Goal: Task Accomplishment & Management: Use online tool/utility

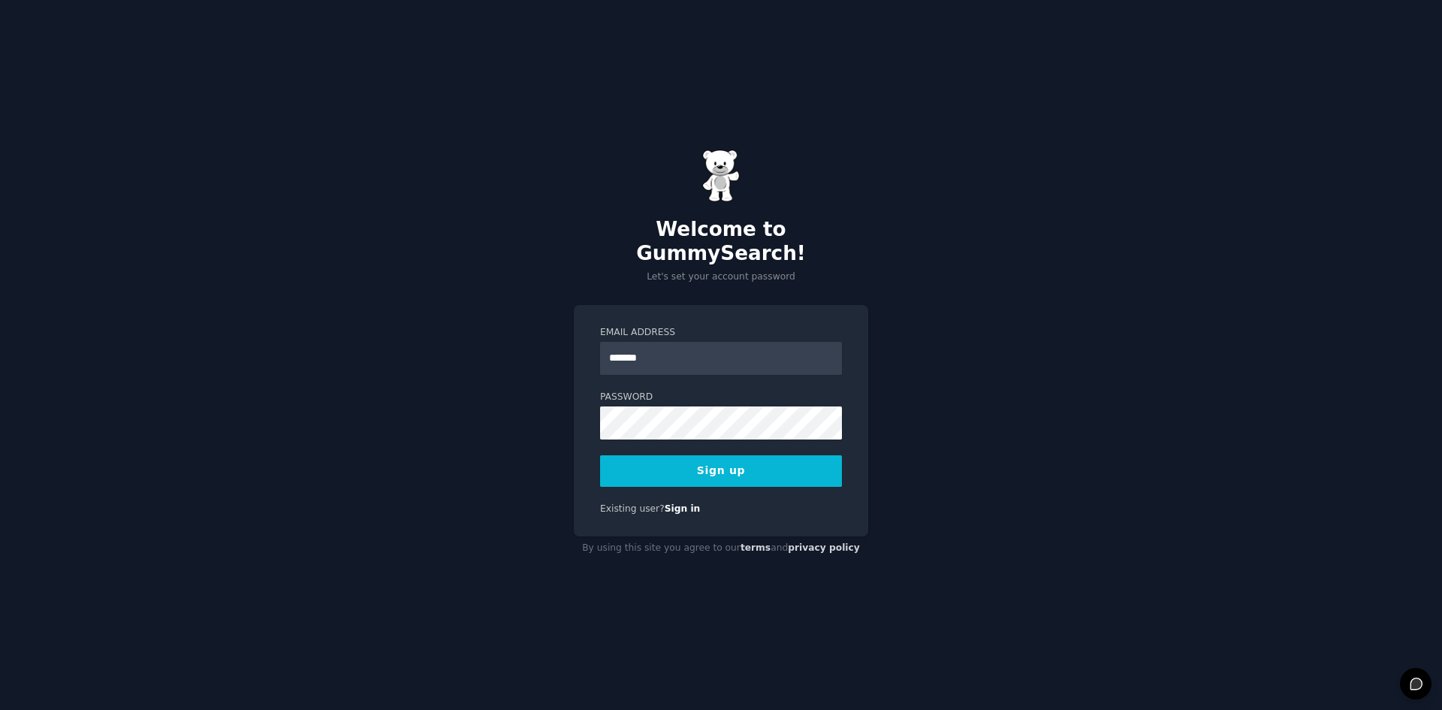
type input "**********"
click at [726, 459] on button "Sign up" at bounding box center [721, 471] width 242 height 32
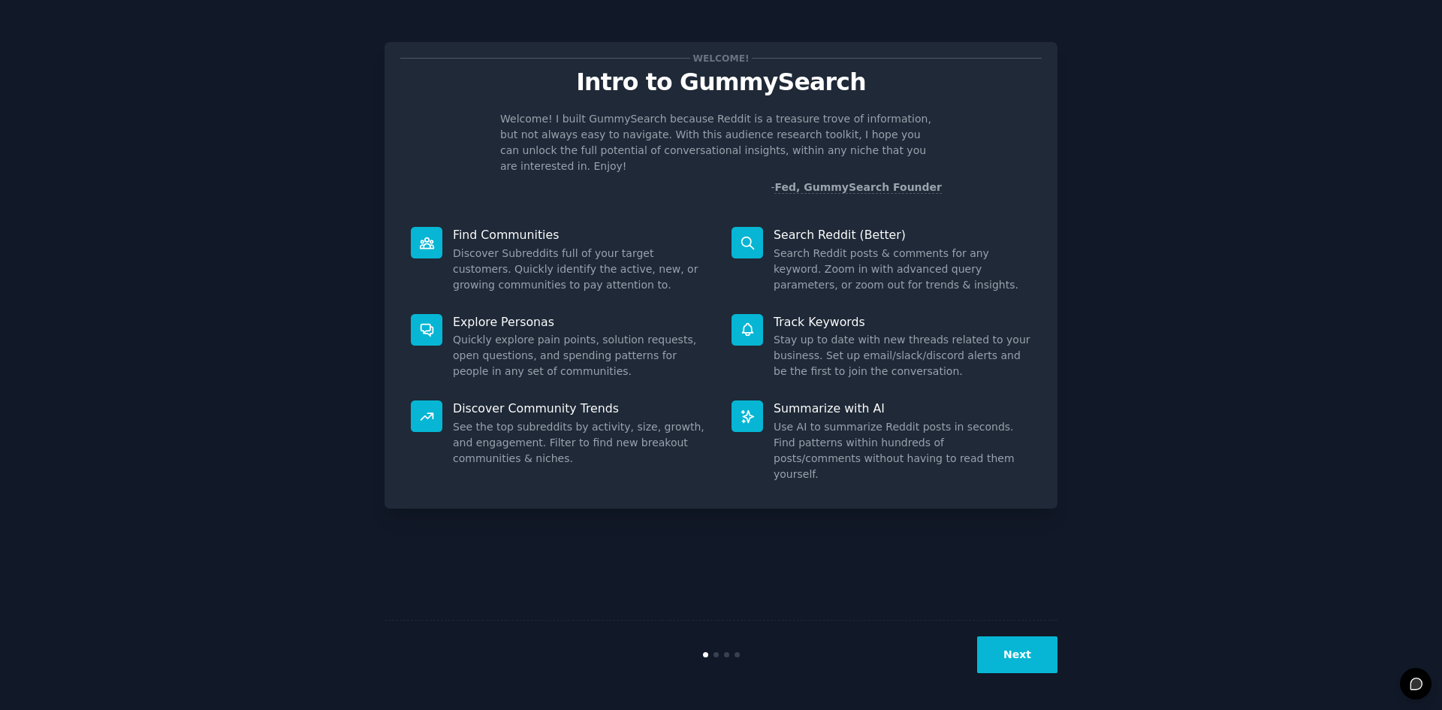
click at [1006, 660] on button "Next" at bounding box center [1017, 654] width 80 height 37
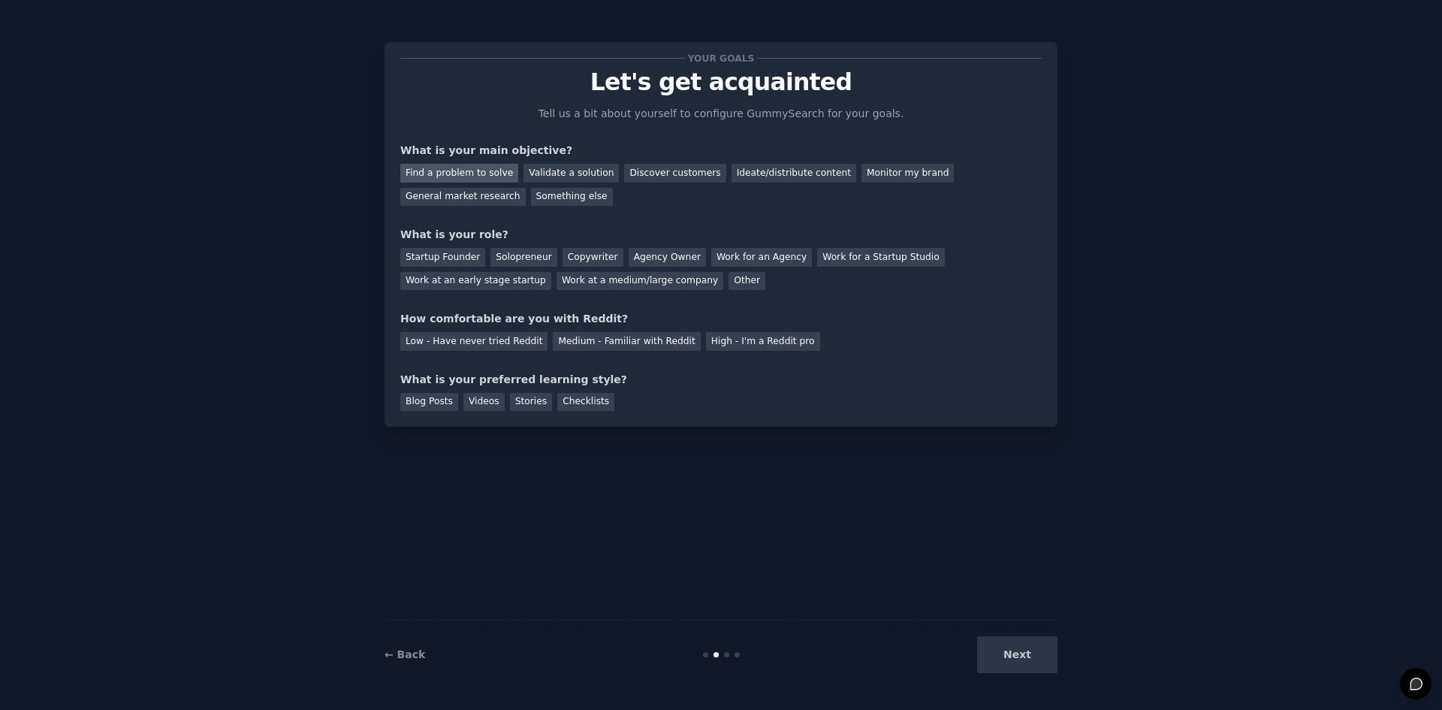
click at [472, 172] on div "Find a problem to solve" at bounding box center [459, 173] width 118 height 19
click at [542, 176] on div "Validate a solution" at bounding box center [570, 173] width 95 height 19
click at [731, 166] on div "Ideate/distribute content" at bounding box center [793, 173] width 125 height 19
click at [728, 281] on div "Other" at bounding box center [746, 281] width 37 height 19
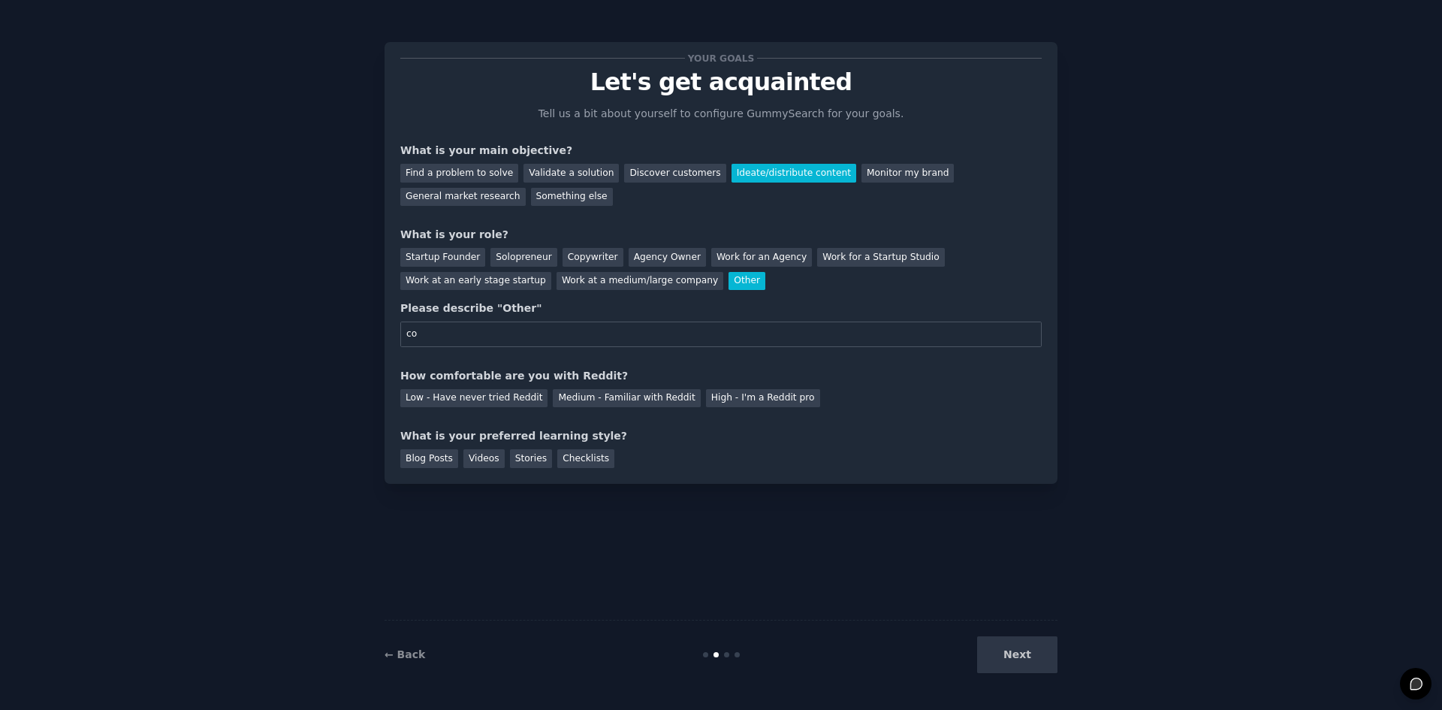
type input "c"
type input "Content Creator"
click at [503, 402] on div "Low - Have never tried Reddit" at bounding box center [473, 398] width 147 height 19
click at [467, 463] on div "Videos" at bounding box center [483, 458] width 41 height 19
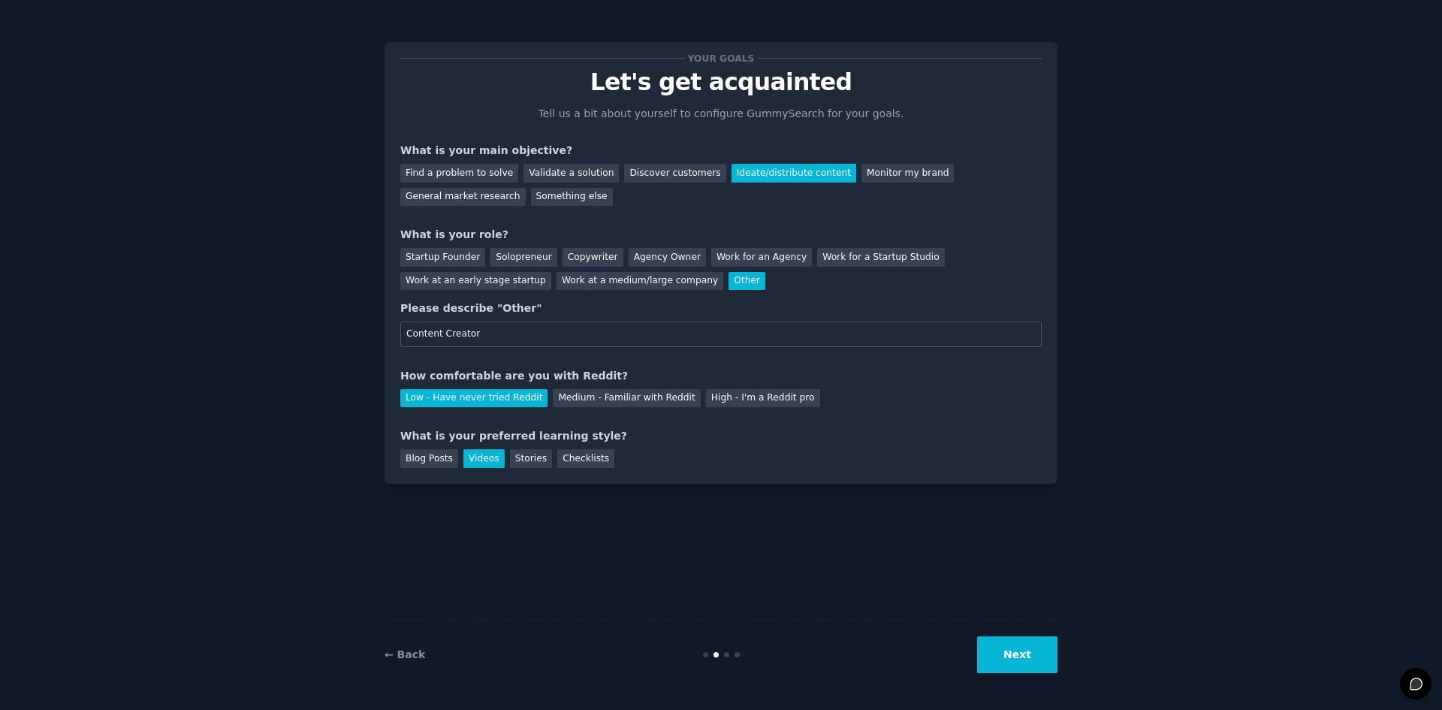
click at [1002, 653] on button "Next" at bounding box center [1017, 654] width 80 height 37
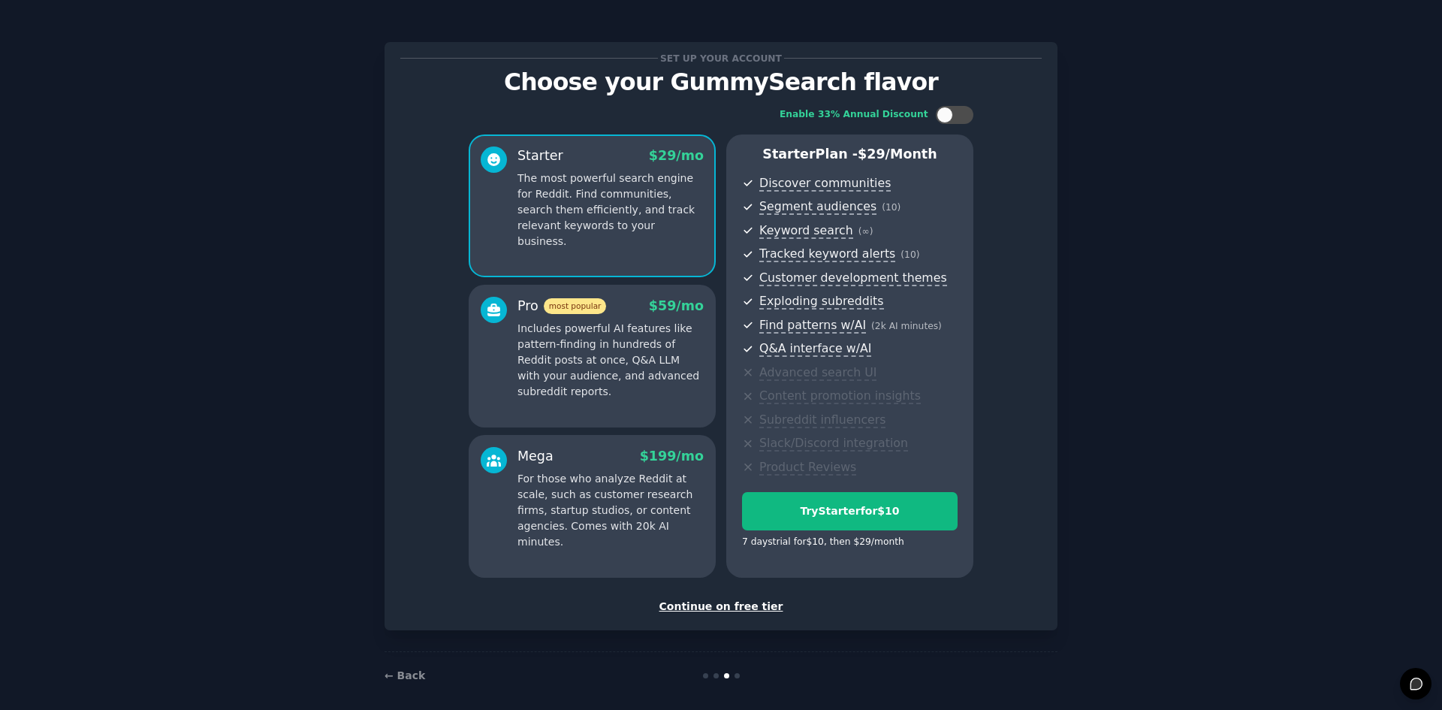
click at [746, 604] on div "Continue on free tier" at bounding box center [720, 606] width 641 height 16
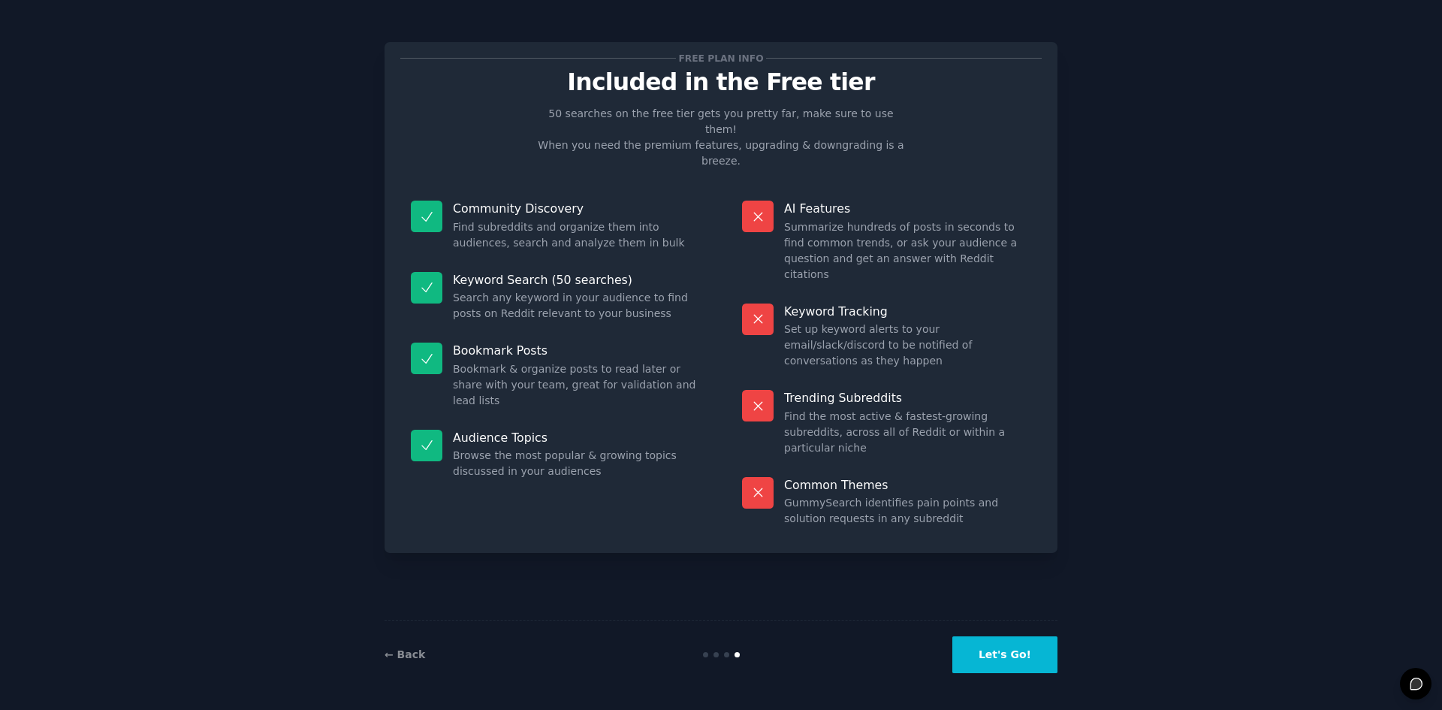
click at [1001, 647] on button "Let's Go!" at bounding box center [1004, 654] width 105 height 37
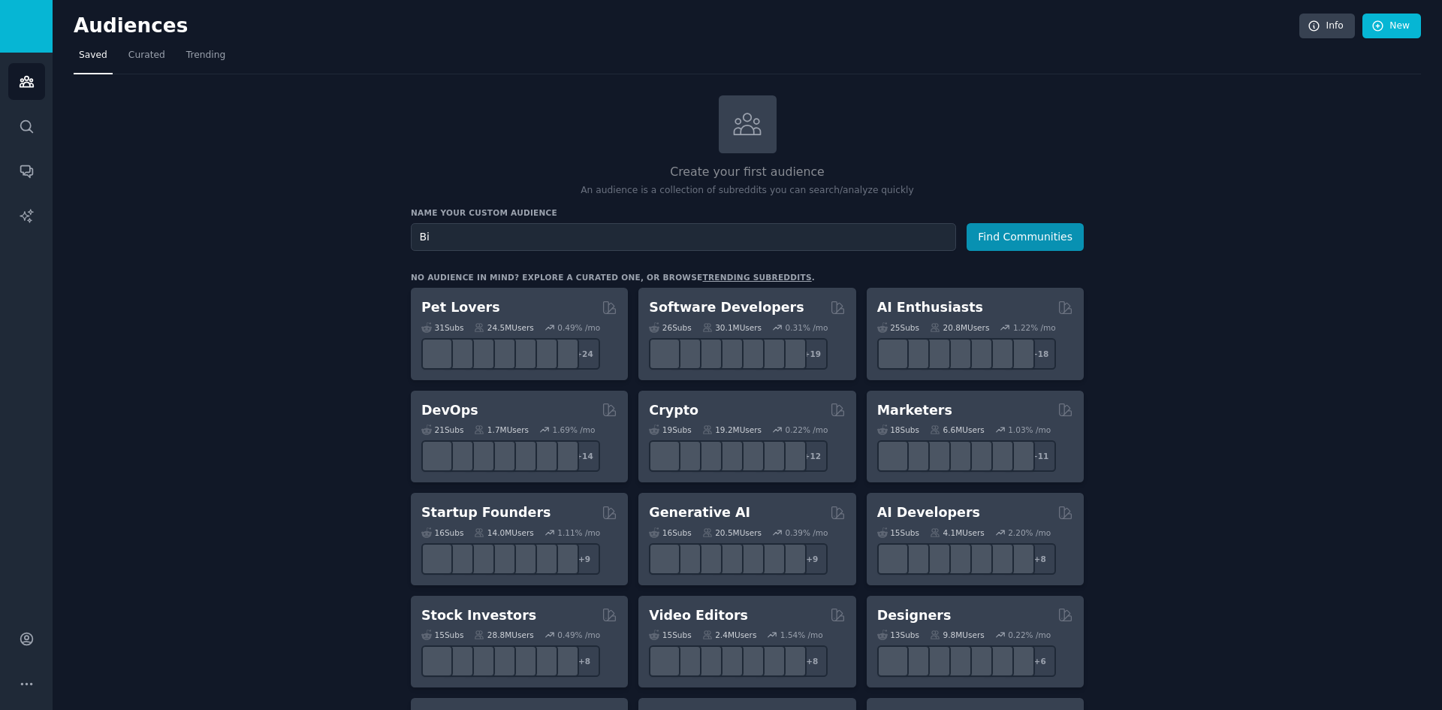
type input "B"
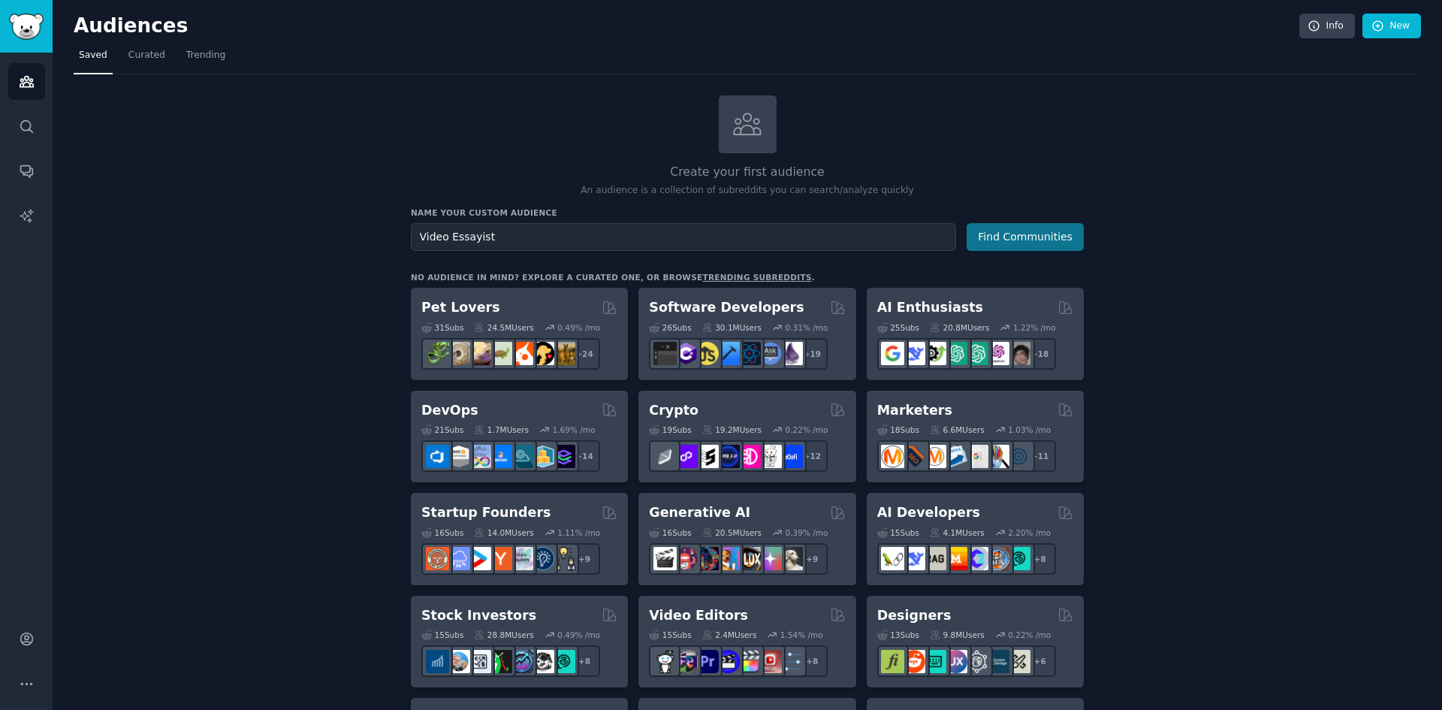
type input "Video Essayist"
click at [1041, 246] on button "Find Communities" at bounding box center [1024, 237] width 117 height 28
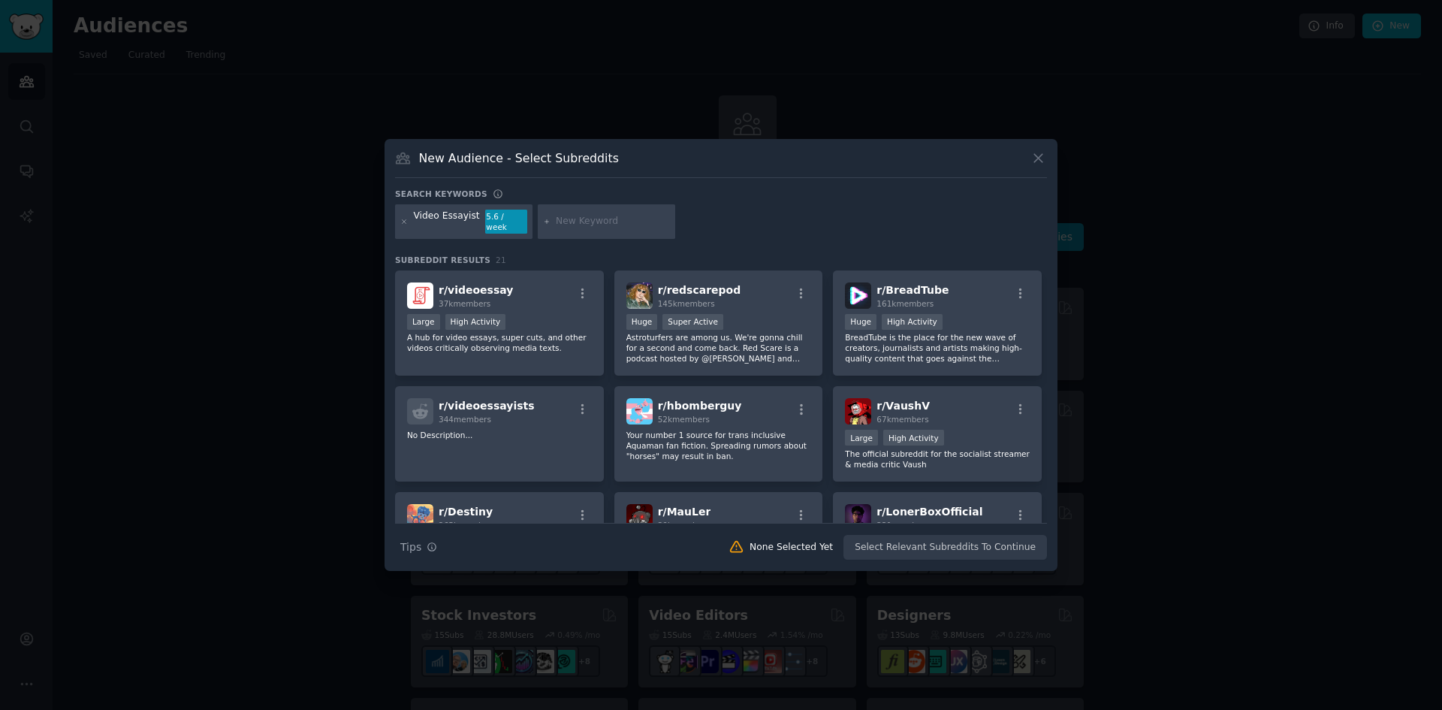
click at [601, 225] on input "text" at bounding box center [613, 222] width 114 height 14
type input "[PERSON_NAME][MEDICAL_DATA]"
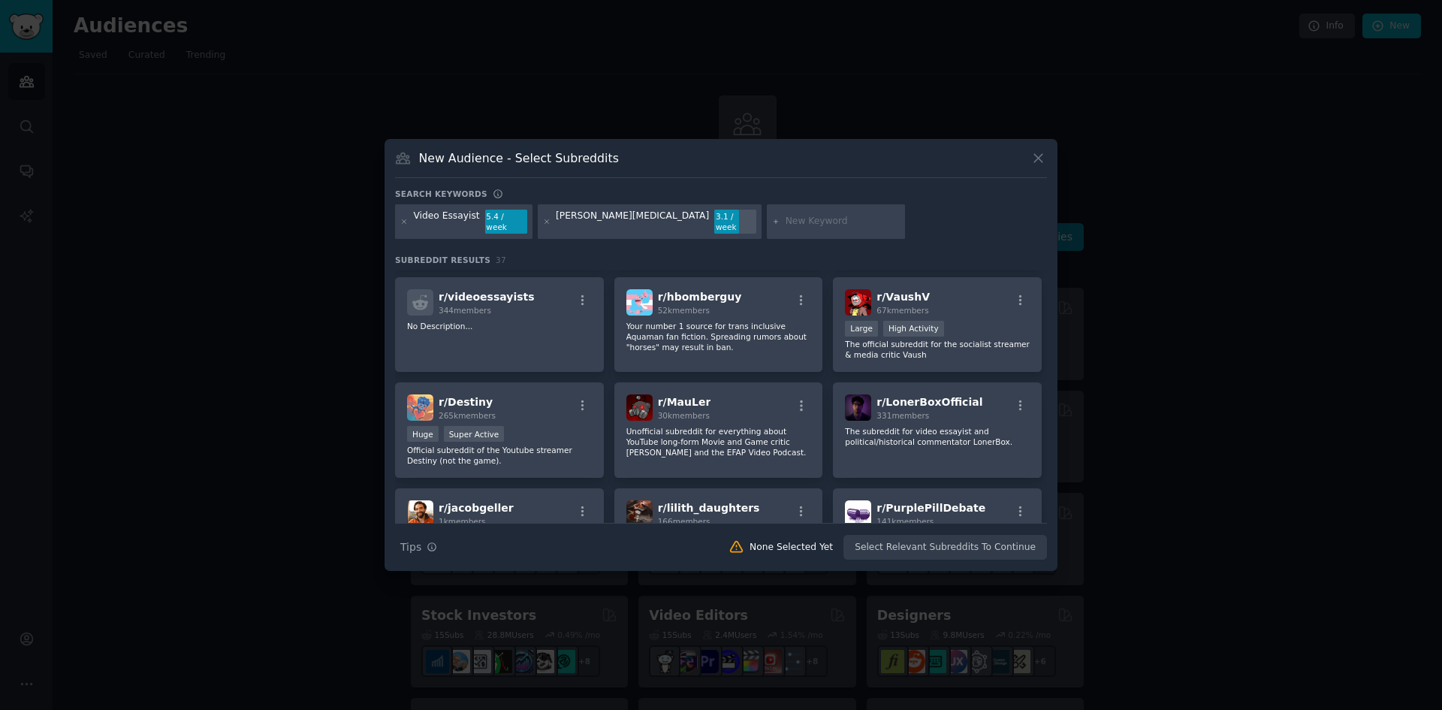
scroll to position [300, 0]
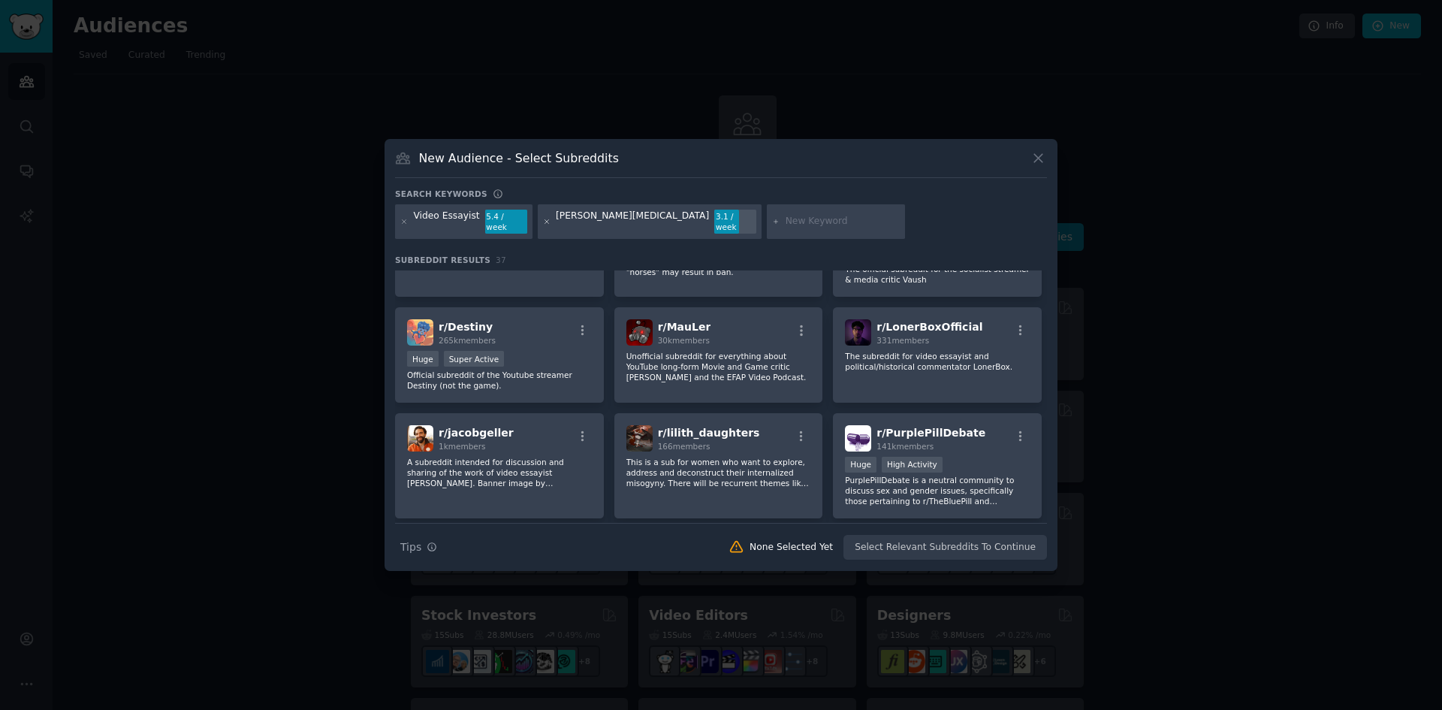
click at [543, 218] on icon at bounding box center [547, 222] width 8 height 8
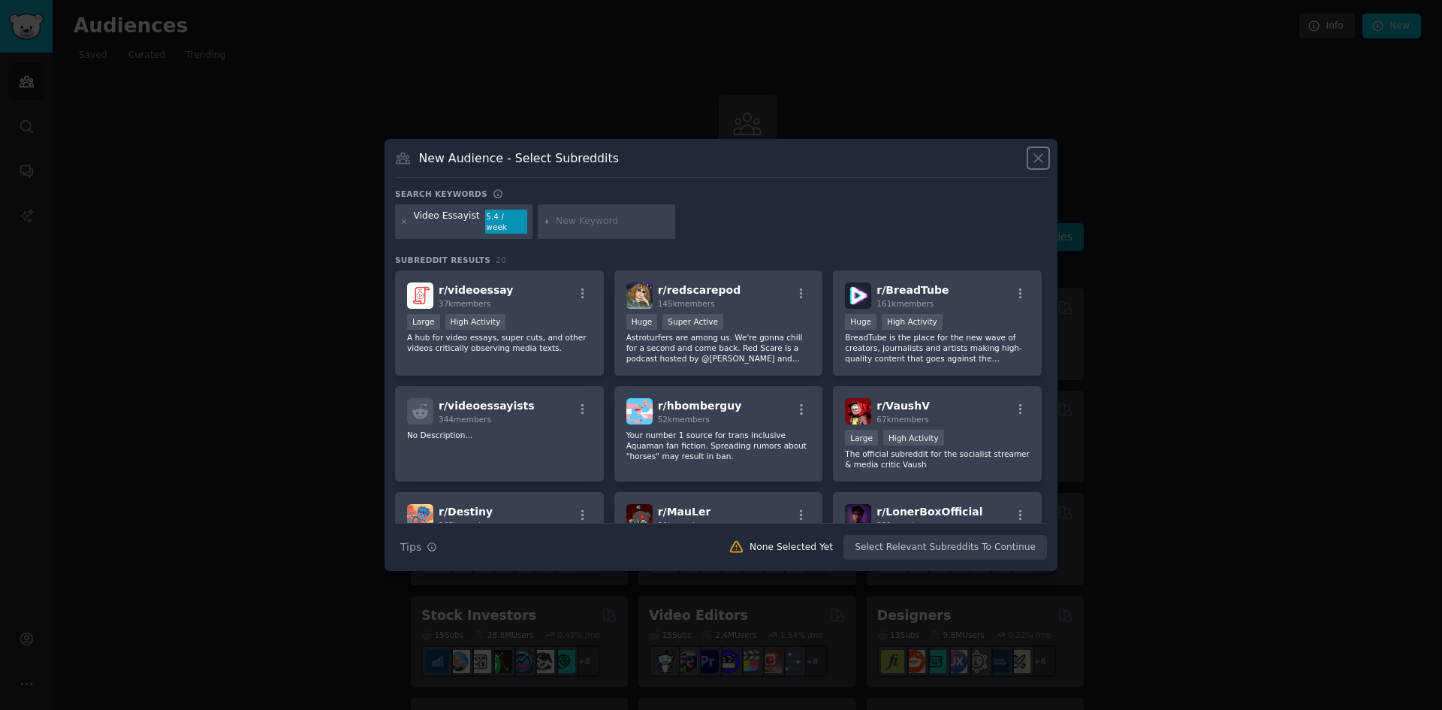
click at [1036, 160] on icon at bounding box center [1038, 158] width 16 height 16
